Goal: Complete application form

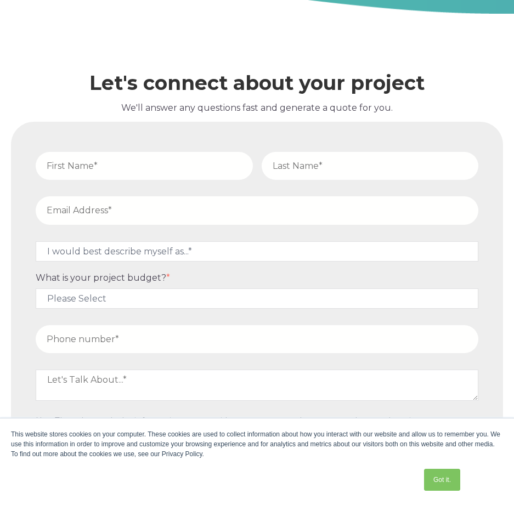
scroll to position [4548, 0]
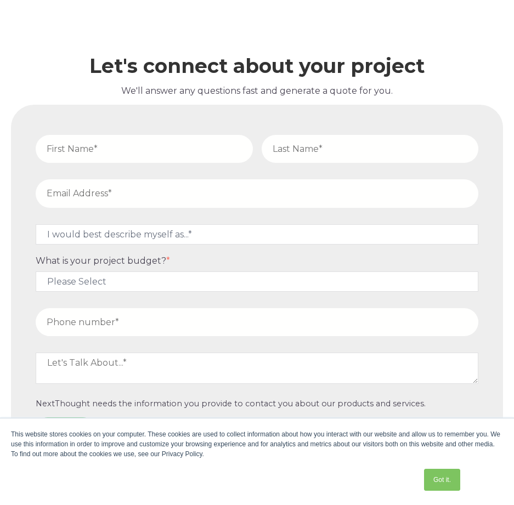
click at [203, 151] on input "text" at bounding box center [144, 149] width 217 height 28
type input "PATRICIA"
type input "BUNCH"
type input "pat@patbunchlaw.com"
type input "17135026446"
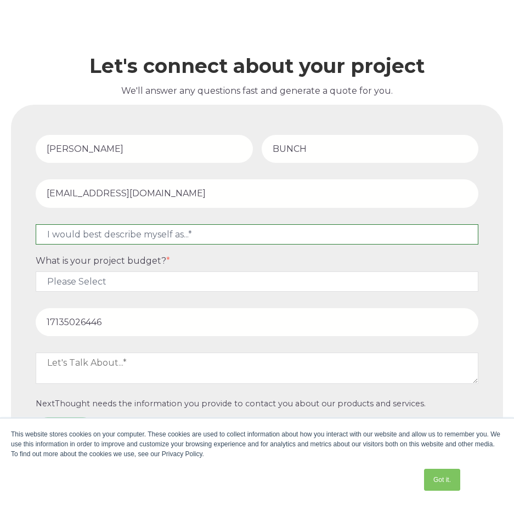
click at [189, 235] on select "I would best describe myself as...* Other I am an executive or owner of a compa…" at bounding box center [257, 234] width 442 height 20
select select "persona_3"
click at [36, 224] on select "I would best describe myself as...* Other I am an executive or owner of a compa…" at bounding box center [257, 234] width 442 height 20
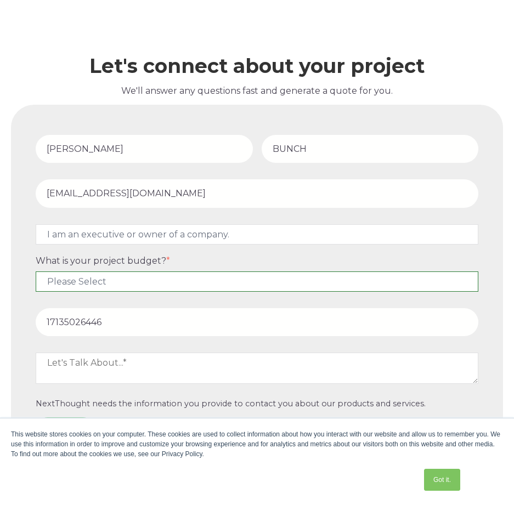
click at [179, 279] on select "Please Select $5,000 - $15,000 $15,000 - $25,000 $25,000 - $50,000 $50,000+" at bounding box center [257, 281] width 442 height 20
click at [179, 280] on select "Please Select $5,000 - $15,000 $15,000 - $25,000 $25,000 - $50,000 $50,000+" at bounding box center [257, 281] width 442 height 20
click at [162, 277] on select "Please Select $5,000 - $15,000 $15,000 - $25,000 $25,000 - $50,000 $50,000+" at bounding box center [257, 281] width 442 height 20
select select "$5,000 - $15,000"
click at [36, 271] on select "Please Select $5,000 - $15,000 $15,000 - $25,000 $25,000 - $50,000 $50,000+" at bounding box center [257, 281] width 442 height 20
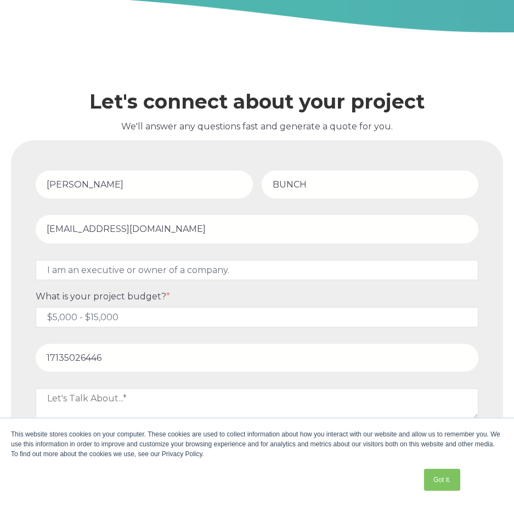
click at [141, 358] on fieldset "17135026446" at bounding box center [256, 360] width 451 height 44
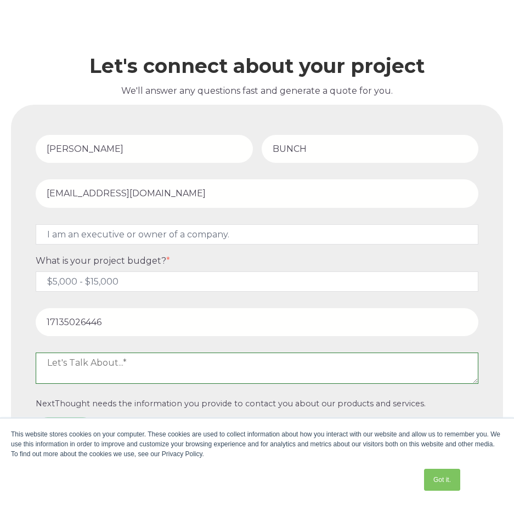
click at [157, 368] on textarea at bounding box center [257, 368] width 442 height 31
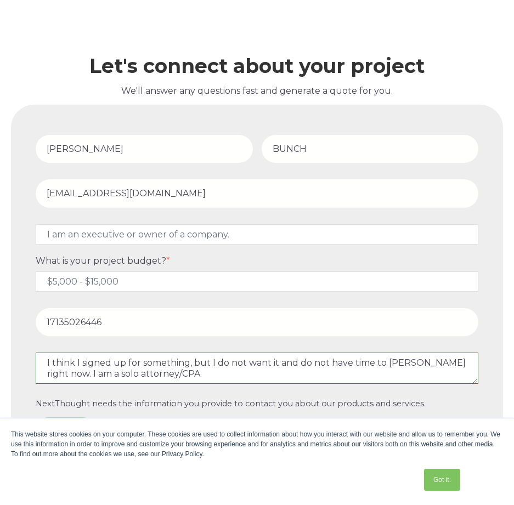
type textarea "I think I signed up for something, but I do not want it and do not have time to…"
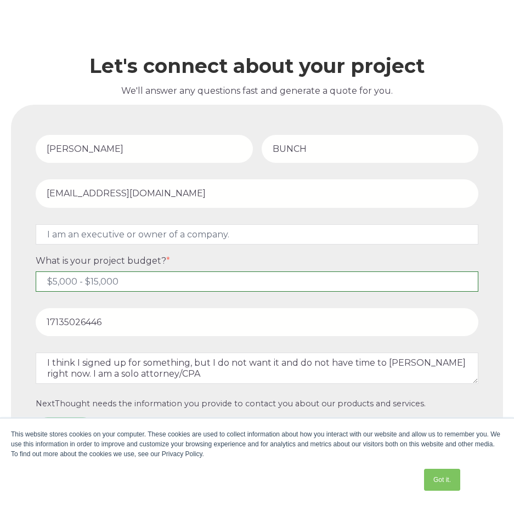
click at [149, 286] on select "Please Select $5,000 - $15,000 $15,000 - $25,000 $25,000 - $50,000 $50,000+" at bounding box center [257, 281] width 442 height 20
select select "$50,000+"
click at [36, 271] on select "Please Select $5,000 - $15,000 $15,000 - $25,000 $25,000 - $50,000 $50,000+" at bounding box center [257, 281] width 442 height 20
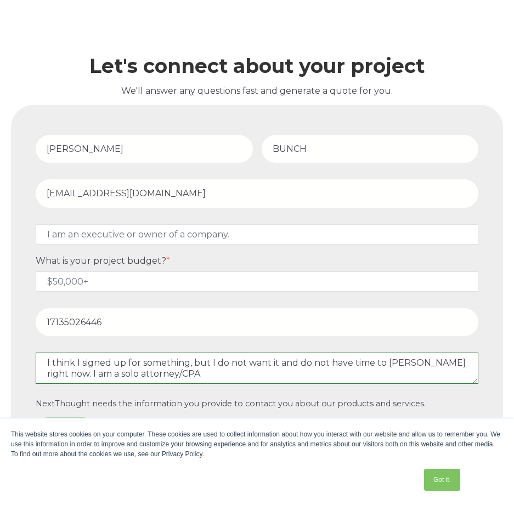
click at [44, 365] on textarea "I think I signed up for something, but I do not want it and do not have time to…" at bounding box center [257, 368] width 442 height 31
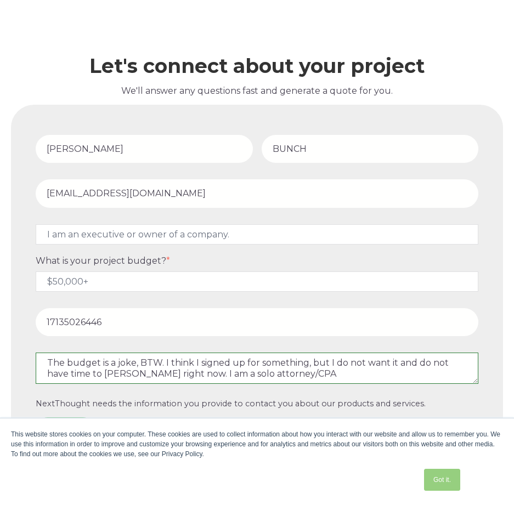
type textarea "The budget is a joke, BTW. I think I signed up for something, but I do not want…"
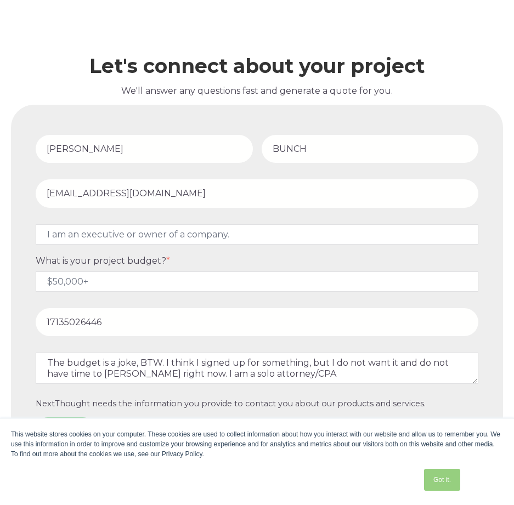
click at [449, 474] on link "Got it." at bounding box center [442, 480] width 36 height 22
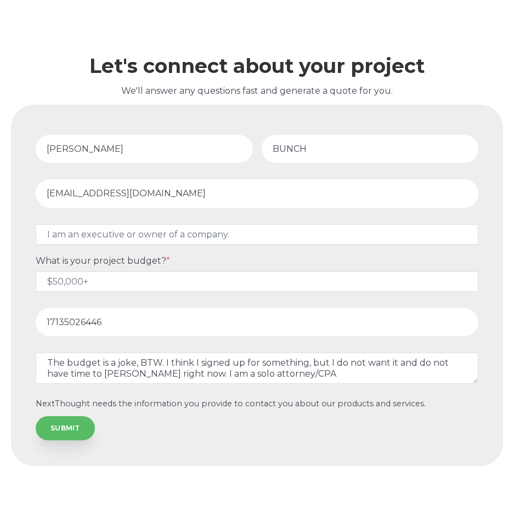
click at [70, 424] on input "SUBMIT" at bounding box center [65, 428] width 59 height 24
